Goal: Task Accomplishment & Management: Manage account settings

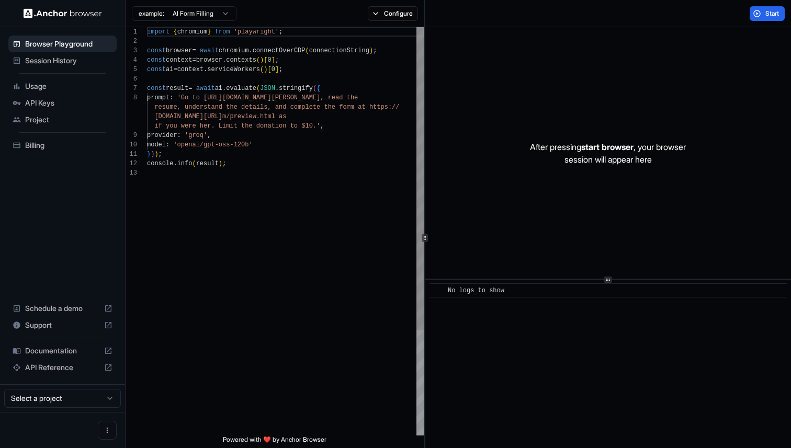
scroll to position [66, 0]
click at [45, 89] on span "Usage" at bounding box center [68, 86] width 87 height 10
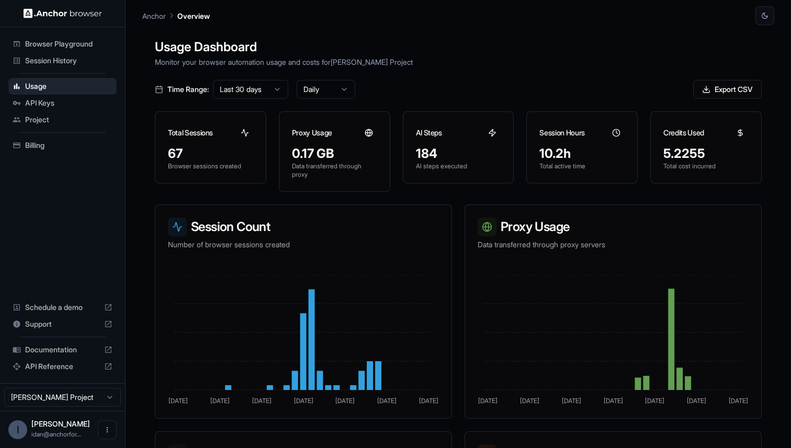
click at [44, 145] on span "Billing" at bounding box center [68, 145] width 87 height 10
